Goal: Find specific page/section: Find specific page/section

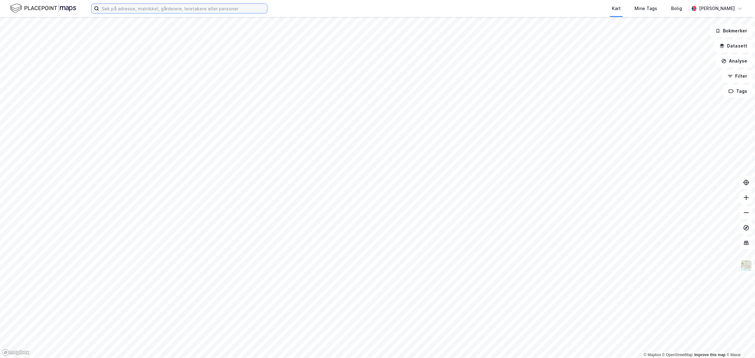
click at [172, 5] on input at bounding box center [183, 8] width 168 height 9
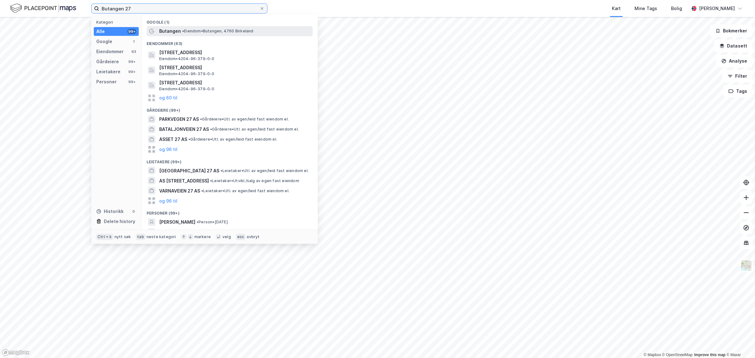
type input "Butangen 27"
click at [170, 32] on span "Butangen" at bounding box center [170, 31] width 22 height 8
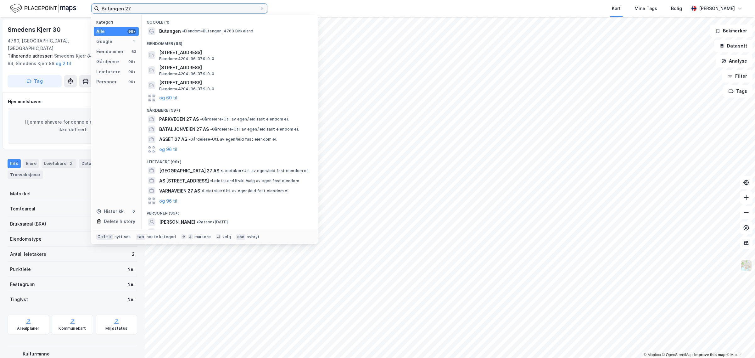
click at [134, 8] on input "Butangen 27" at bounding box center [179, 8] width 160 height 9
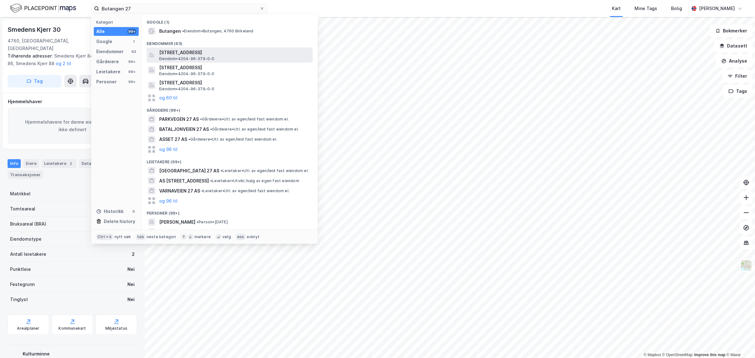
click at [166, 51] on span "[STREET_ADDRESS]" at bounding box center [234, 53] width 151 height 8
